Goal: Task Accomplishment & Management: Use online tool/utility

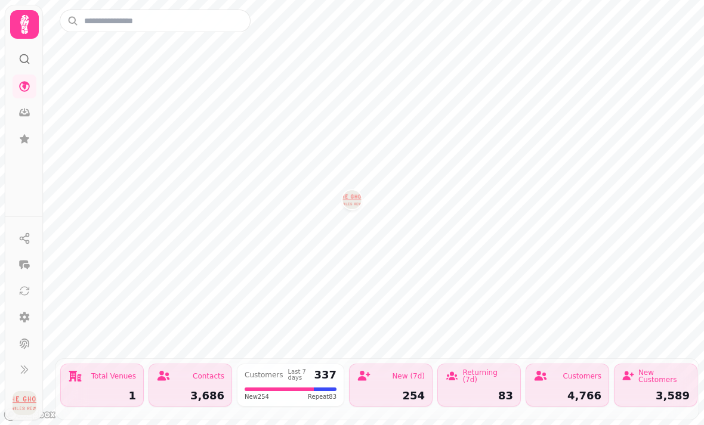
click at [27, 113] on icon at bounding box center [24, 113] width 12 height 12
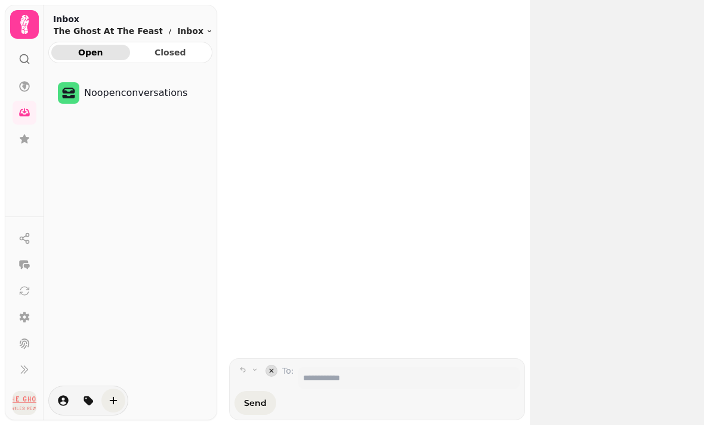
click at [29, 134] on icon at bounding box center [24, 139] width 12 height 12
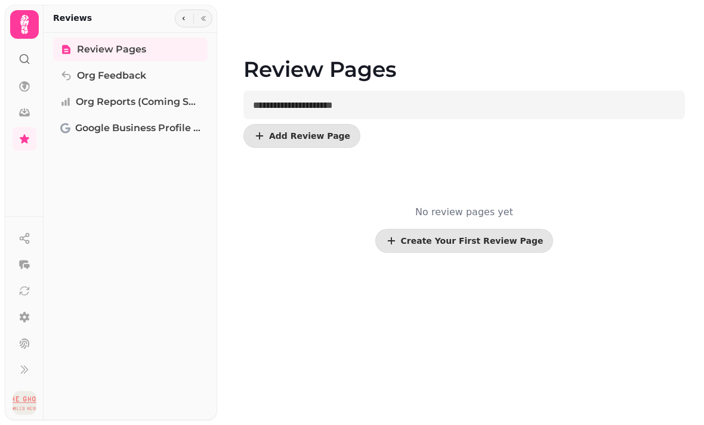
click at [26, 23] on icon at bounding box center [24, 24] width 8 height 19
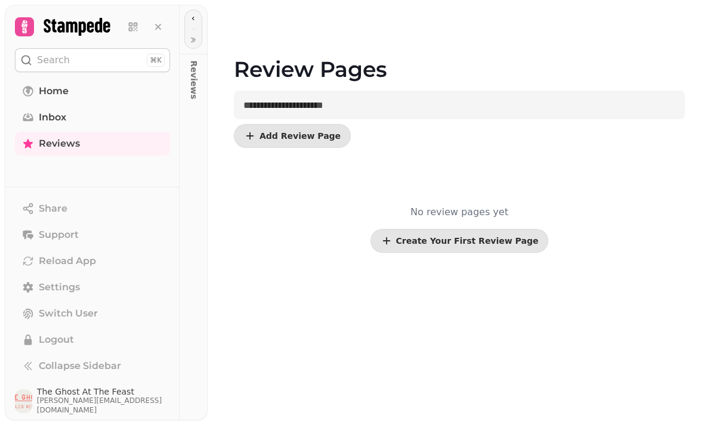
click at [69, 117] on link "Inbox" at bounding box center [92, 118] width 155 height 24
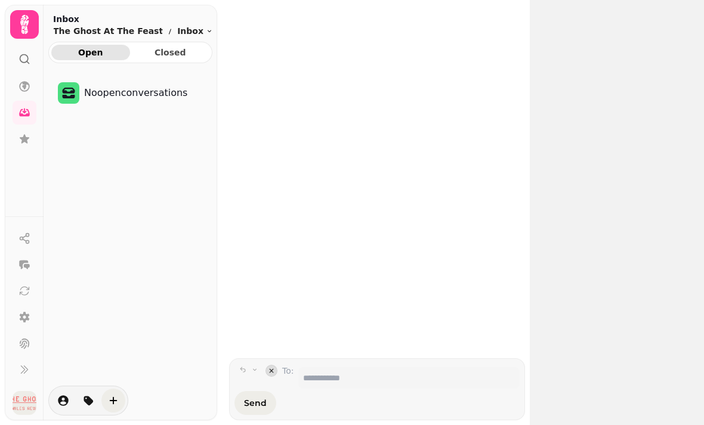
click at [24, 83] on icon at bounding box center [24, 86] width 11 height 11
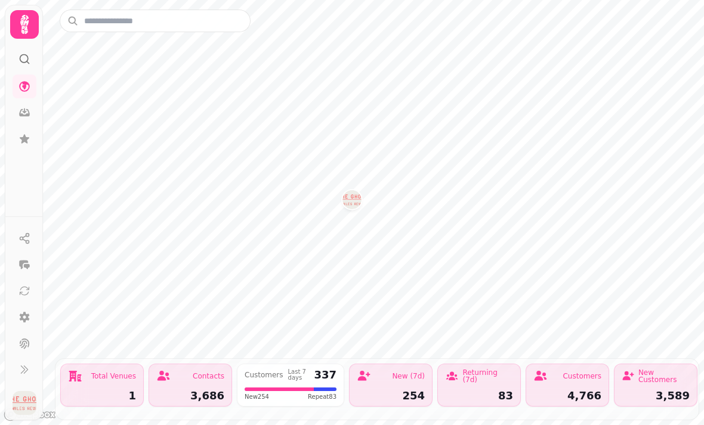
click at [29, 116] on icon at bounding box center [24, 113] width 11 height 8
click at [27, 323] on icon at bounding box center [25, 317] width 10 height 11
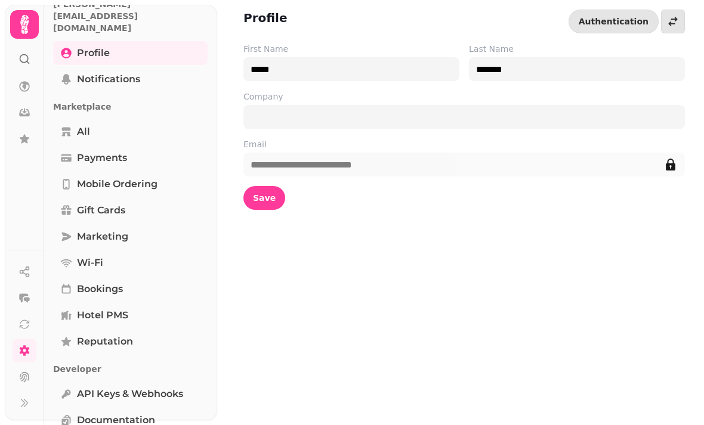
scroll to position [68, 0]
click at [28, 303] on icon "button" at bounding box center [23, 298] width 9 height 9
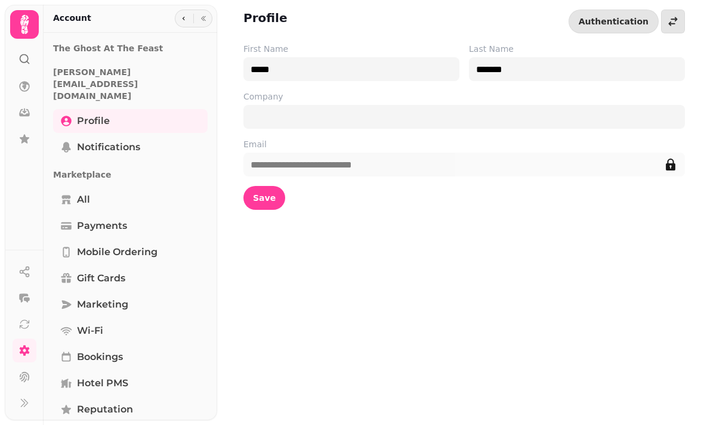
scroll to position [0, 0]
click at [150, 267] on link "Gift cards" at bounding box center [130, 279] width 155 height 24
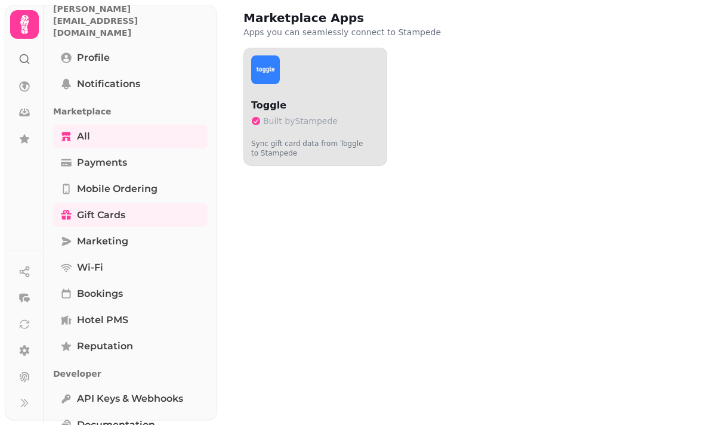
scroll to position [63, 0]
click at [140, 283] on link "Bookings" at bounding box center [130, 295] width 155 height 24
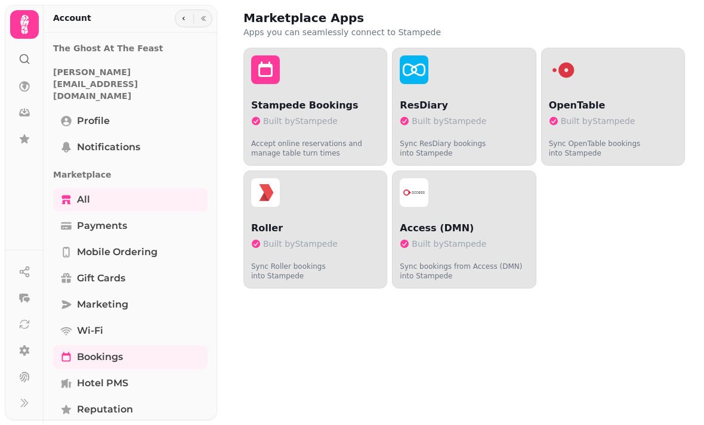
click at [113, 109] on link "Profile" at bounding box center [130, 121] width 155 height 24
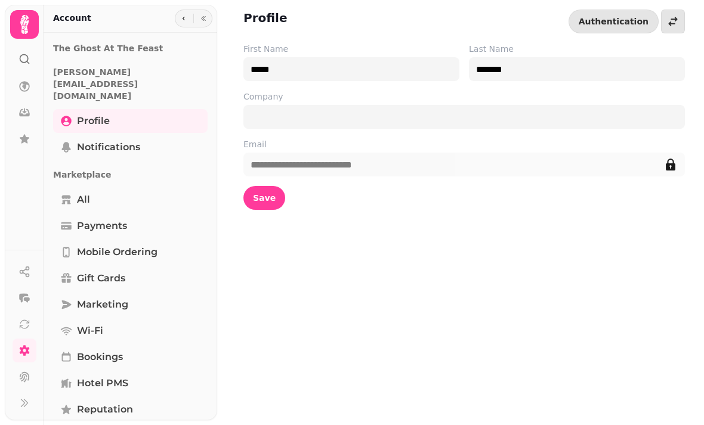
click at [129, 47] on p "The Ghost At The Feast" at bounding box center [130, 48] width 155 height 21
click at [29, 56] on icon at bounding box center [24, 59] width 12 height 12
click at [30, 25] on icon at bounding box center [25, 25] width 24 height 24
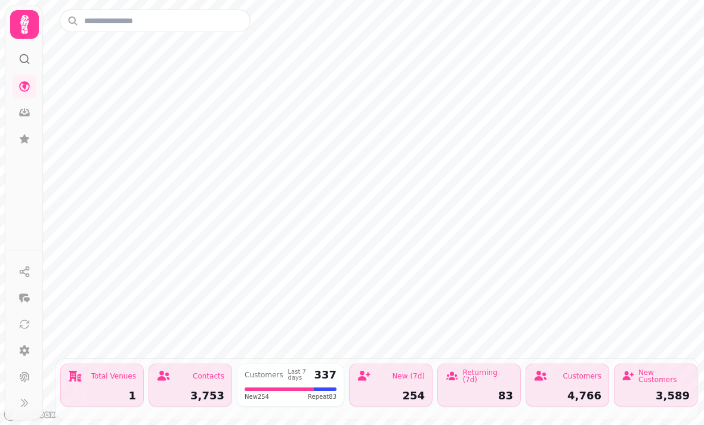
click at [27, 389] on button at bounding box center [25, 377] width 24 height 24
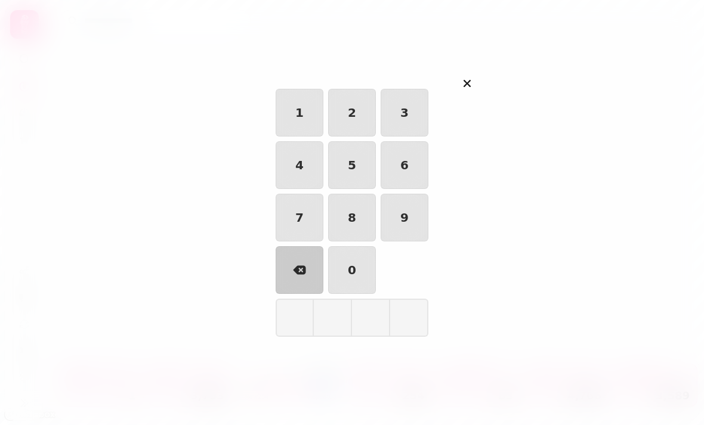
click at [466, 88] on icon "button" at bounding box center [467, 83] width 14 height 14
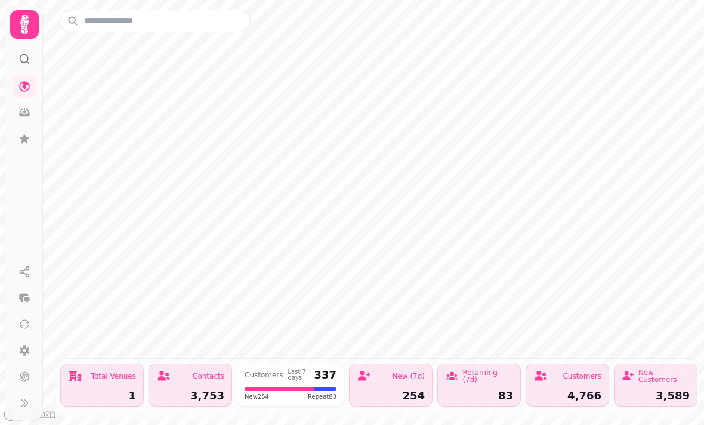
click at [27, 113] on icon at bounding box center [24, 113] width 12 height 12
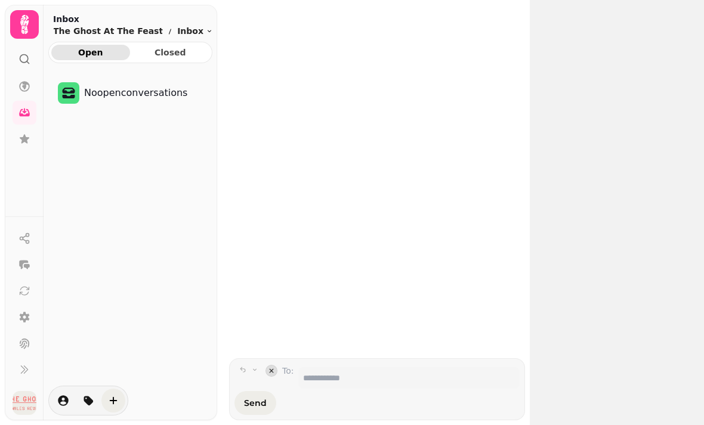
click at [30, 84] on icon at bounding box center [24, 87] width 12 height 12
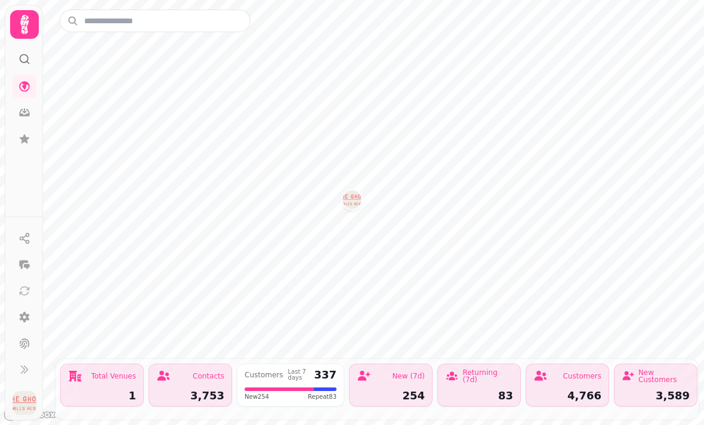
click at [23, 140] on icon at bounding box center [25, 138] width 10 height 9
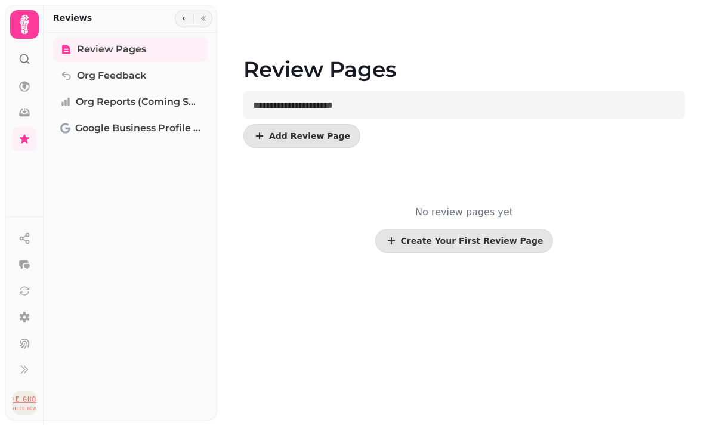
click at [21, 23] on icon at bounding box center [24, 24] width 8 height 19
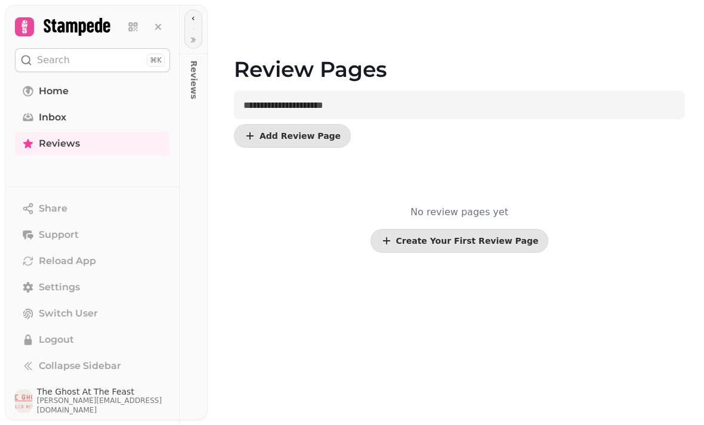
click at [45, 90] on span "Home" at bounding box center [54, 91] width 30 height 14
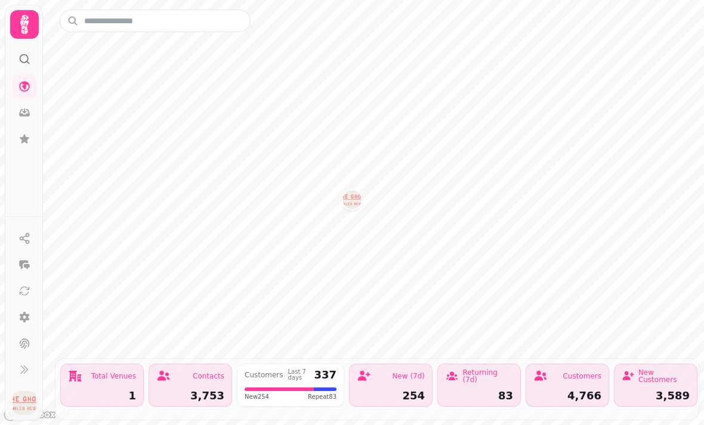
click at [26, 114] on icon at bounding box center [24, 113] width 11 height 8
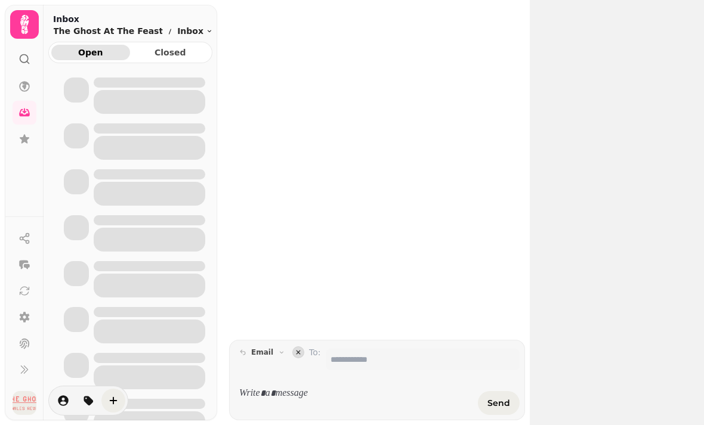
click at [26, 143] on icon at bounding box center [25, 138] width 10 height 9
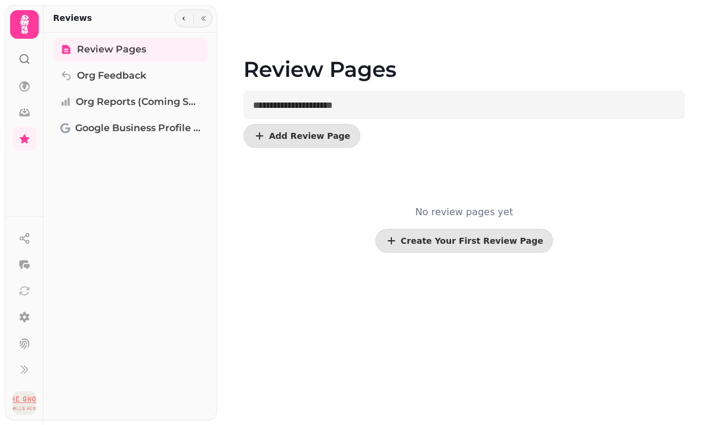
click at [22, 245] on icon "button" at bounding box center [24, 239] width 12 height 12
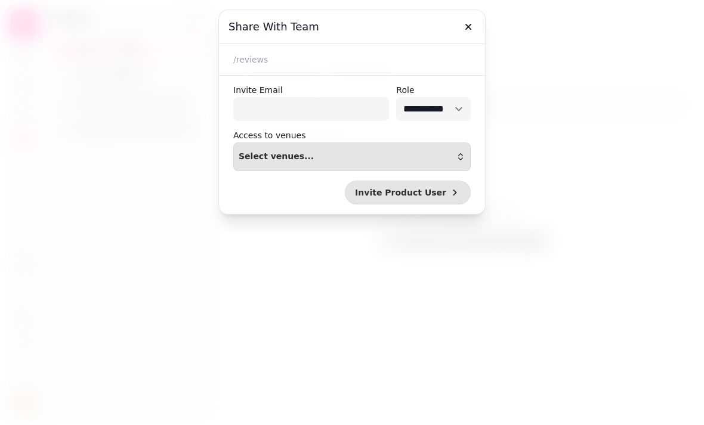
click at [461, 27] on button "button" at bounding box center [469, 27] width 24 height 24
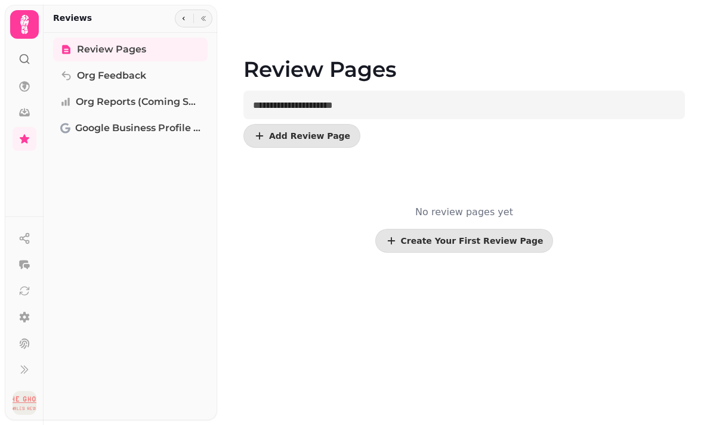
click at [183, 18] on icon "button" at bounding box center [184, 19] width 2 height 4
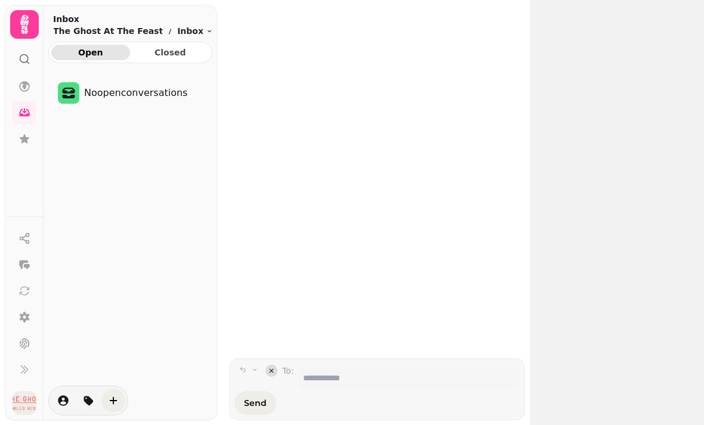
click at [162, 52] on span "Closed" at bounding box center [171, 52] width 60 height 8
click at [79, 53] on span "Open" at bounding box center [91, 52] width 60 height 8
click at [115, 92] on p "No open conversations" at bounding box center [135, 93] width 103 height 14
click at [24, 269] on icon "button" at bounding box center [23, 264] width 9 height 9
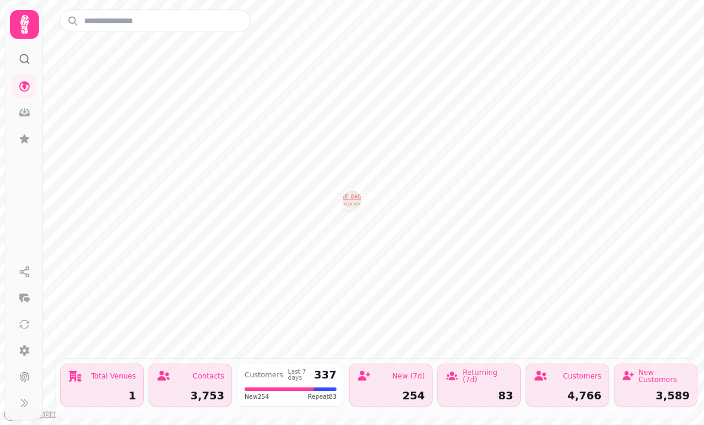
click at [25, 138] on icon at bounding box center [25, 138] width 10 height 9
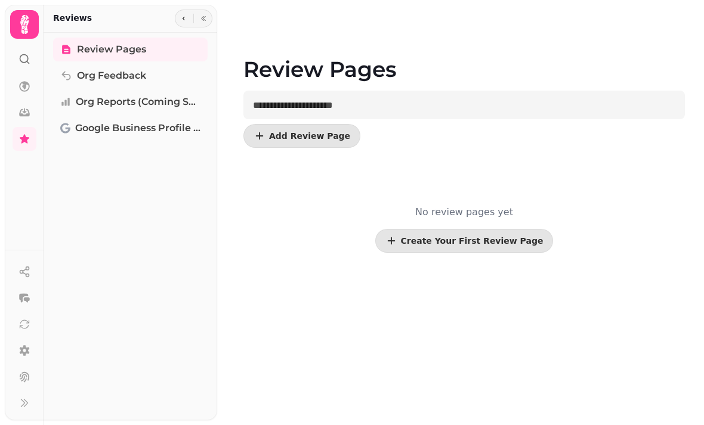
click at [107, 104] on span "Org Reports (coming soon)" at bounding box center [138, 102] width 125 height 14
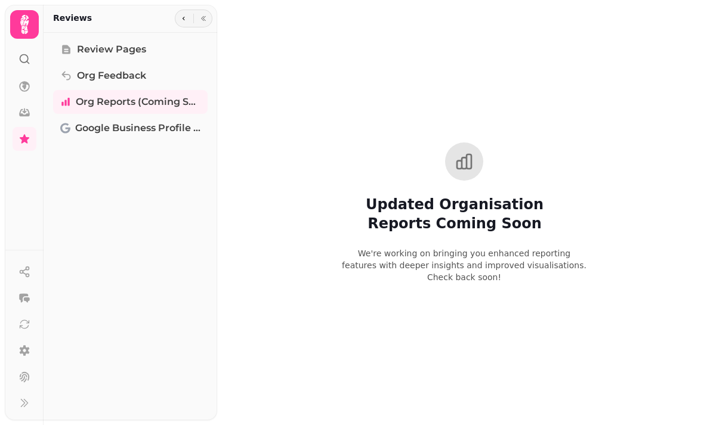
click at [100, 133] on span "Google Business Profile (Beta)" at bounding box center [137, 128] width 125 height 14
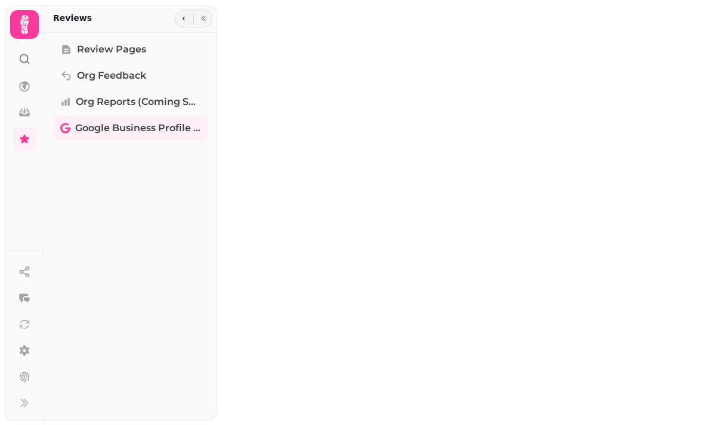
click at [29, 27] on icon at bounding box center [25, 25] width 24 height 24
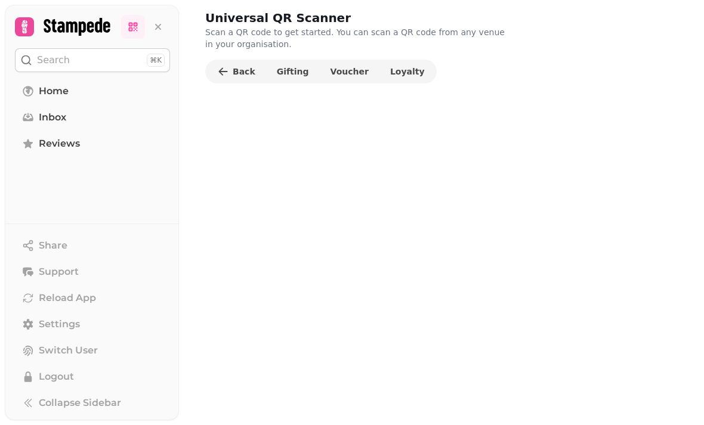
click at [333, 74] on span "Voucher" at bounding box center [350, 71] width 38 height 8
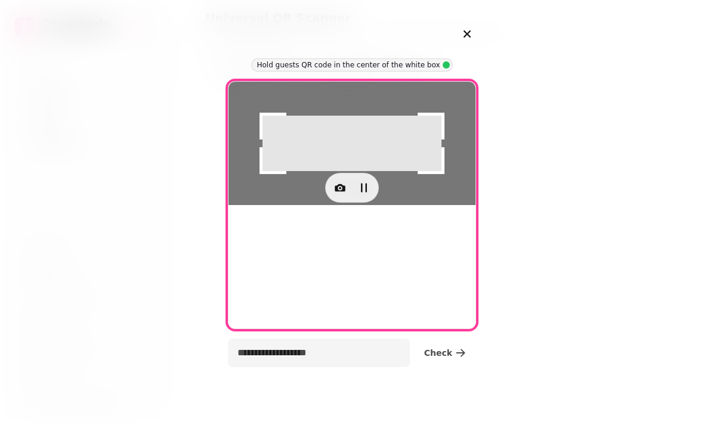
click at [337, 192] on icon "button" at bounding box center [340, 188] width 11 height 8
click at [261, 366] on span "Back Camera" at bounding box center [265, 373] width 55 height 14
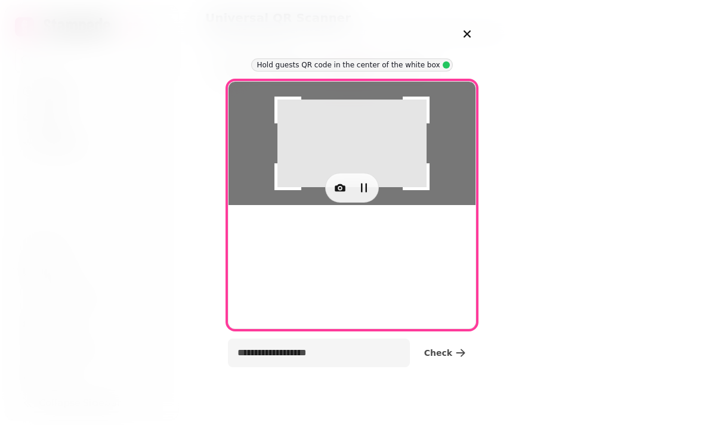
type input "**********"
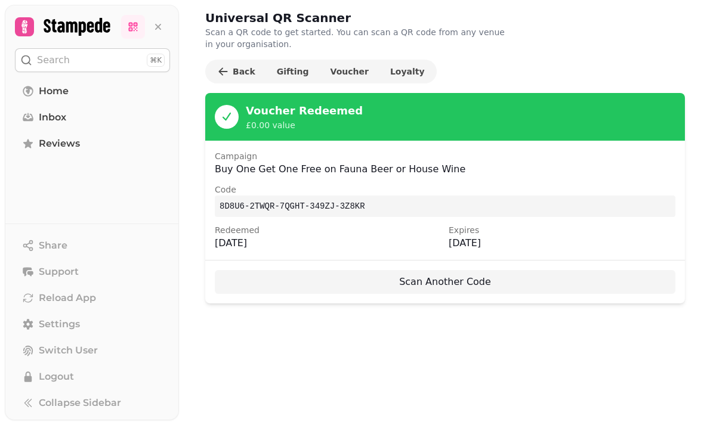
click at [241, 386] on div "Universal QR Scanner Scan a QR code to get started. You can scan a QR code from…" at bounding box center [441, 212] width 525 height 425
